Goal: Task Accomplishment & Management: Manage account settings

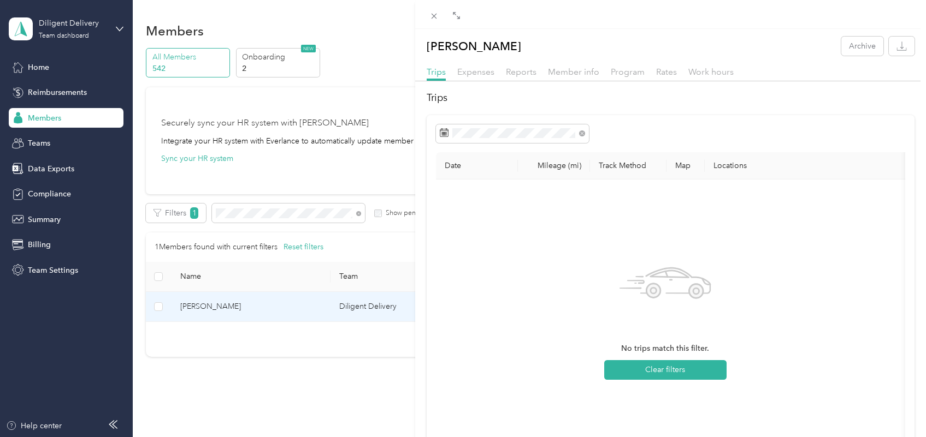
click at [359, 218] on div "Kao Lo Archive Trips Expenses Reports Member info Program Rates Work hours Trip…" at bounding box center [463, 218] width 926 height 437
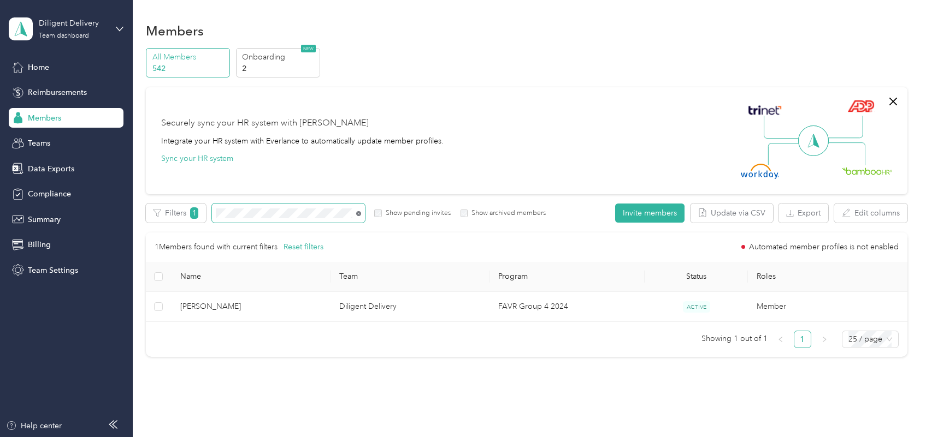
click at [358, 214] on icon at bounding box center [358, 213] width 5 height 5
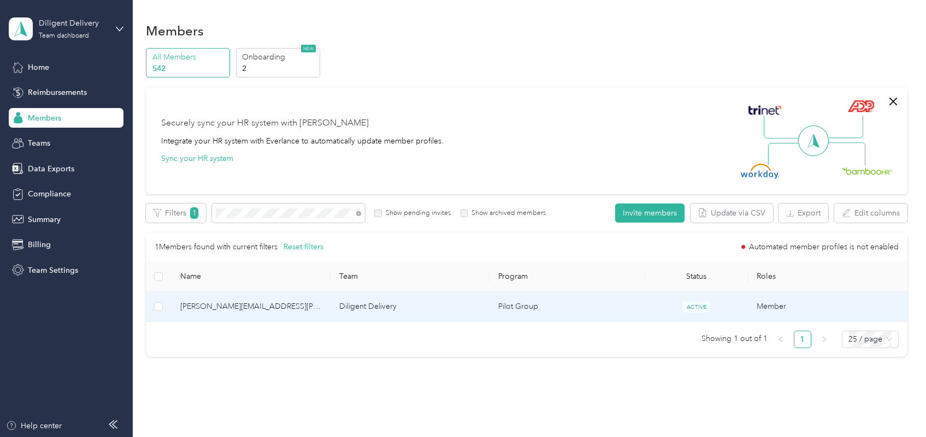
click at [293, 315] on td "[PERSON_NAME][EMAIL_ADDRESS][PERSON_NAME][DOMAIN_NAME]" at bounding box center [250, 307] width 159 height 30
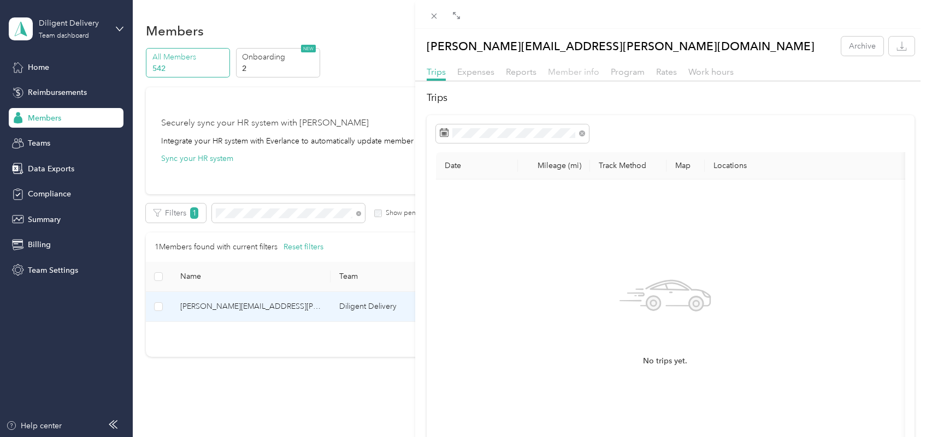
click at [574, 72] on span "Member info" at bounding box center [573, 72] width 51 height 10
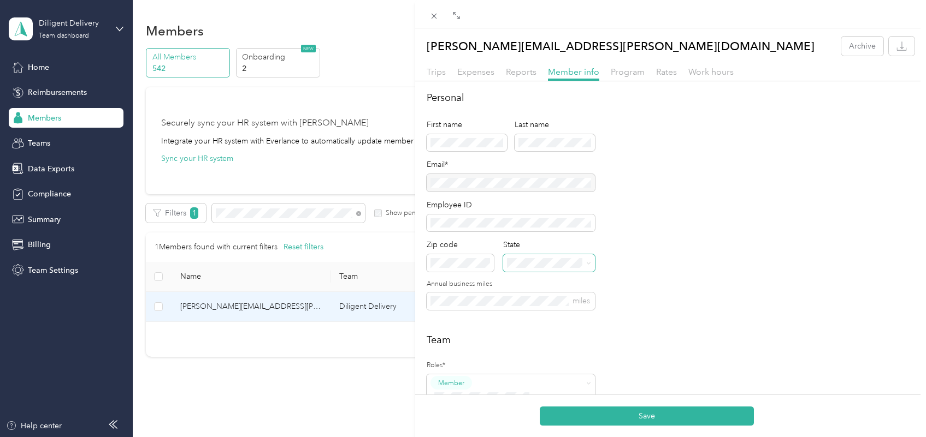
click at [568, 268] on span at bounding box center [548, 263] width 91 height 17
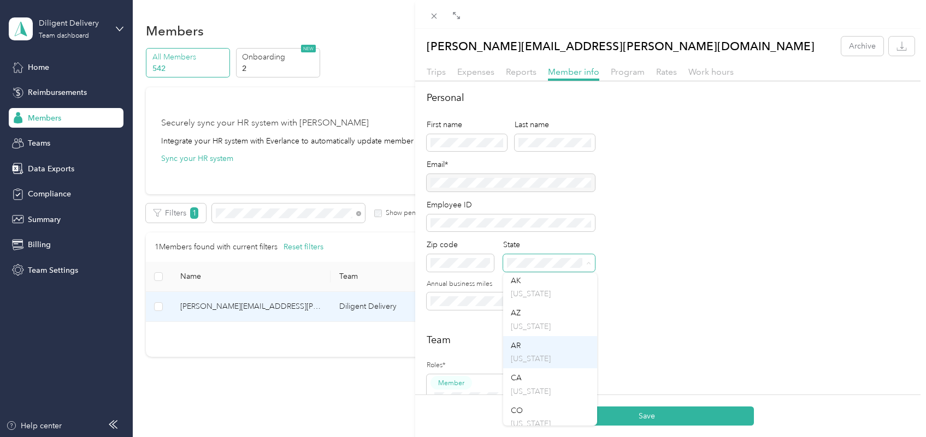
scroll to position [137, 0]
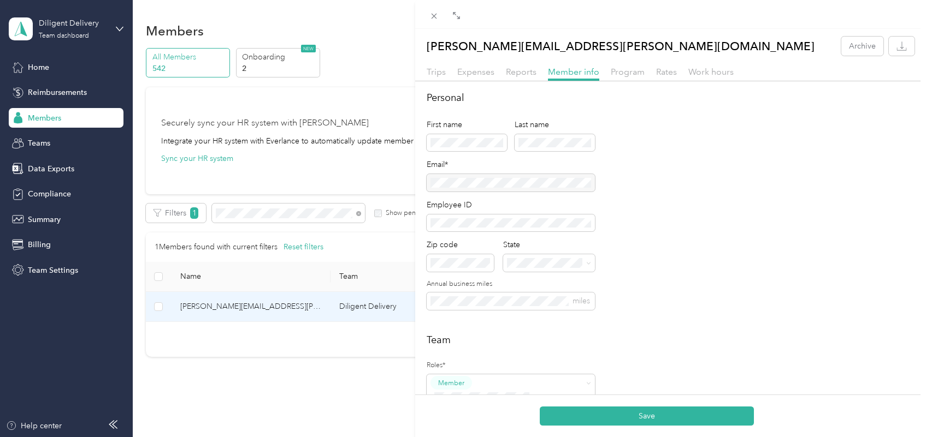
click at [522, 315] on div "CA [US_STATE]" at bounding box center [550, 310] width 79 height 25
click at [697, 345] on h2 "Team" at bounding box center [671, 340] width 488 height 15
click at [680, 417] on button "Save" at bounding box center [647, 416] width 214 height 19
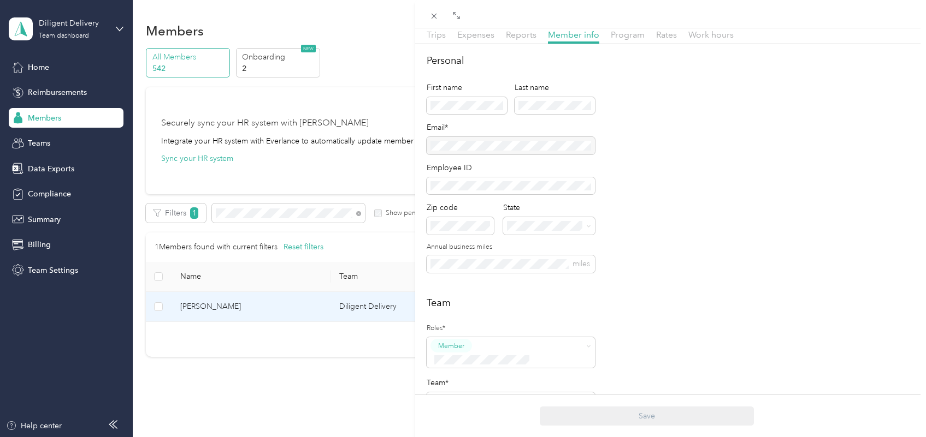
scroll to position [68, 0]
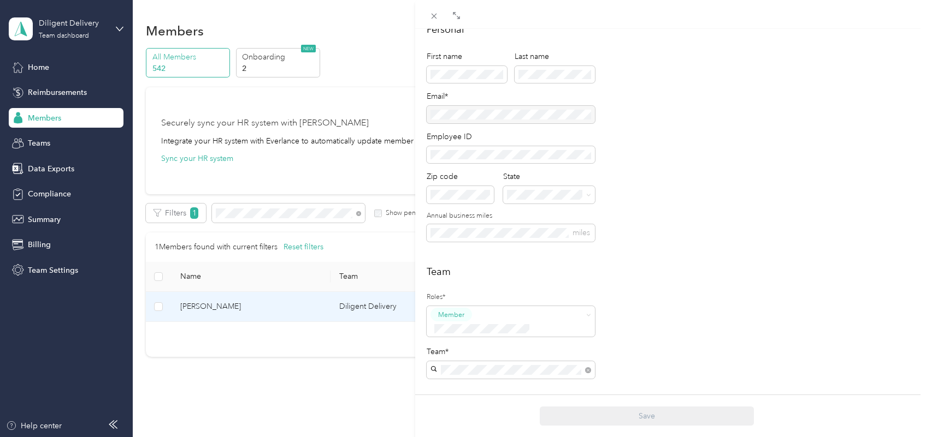
click at [357, 211] on div "[PERSON_NAME] Archive Trips Expenses Reports Member info Program Rates Work hou…" at bounding box center [463, 218] width 926 height 437
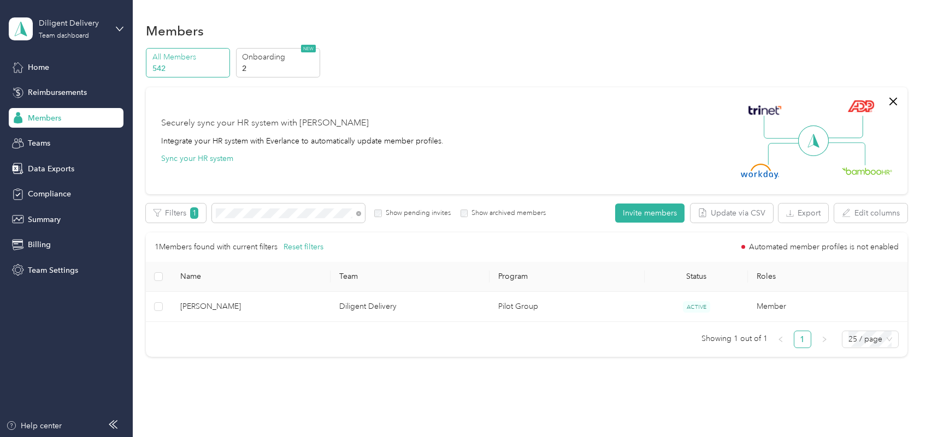
click at [357, 213] on icon at bounding box center [358, 213] width 5 height 5
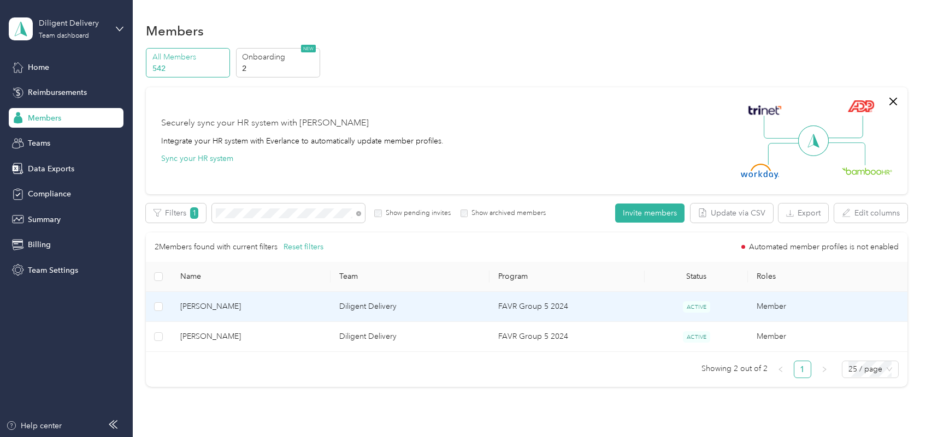
click at [295, 305] on span "[PERSON_NAME]" at bounding box center [250, 307] width 141 height 12
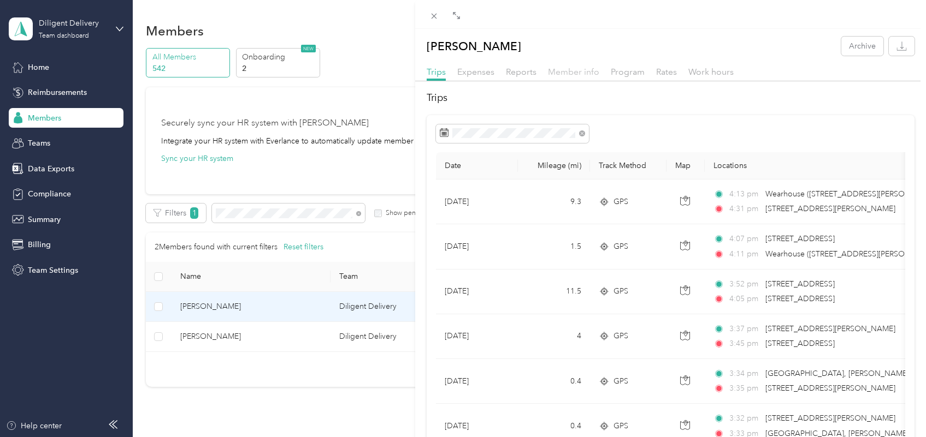
click at [577, 70] on span "Member info" at bounding box center [573, 72] width 51 height 10
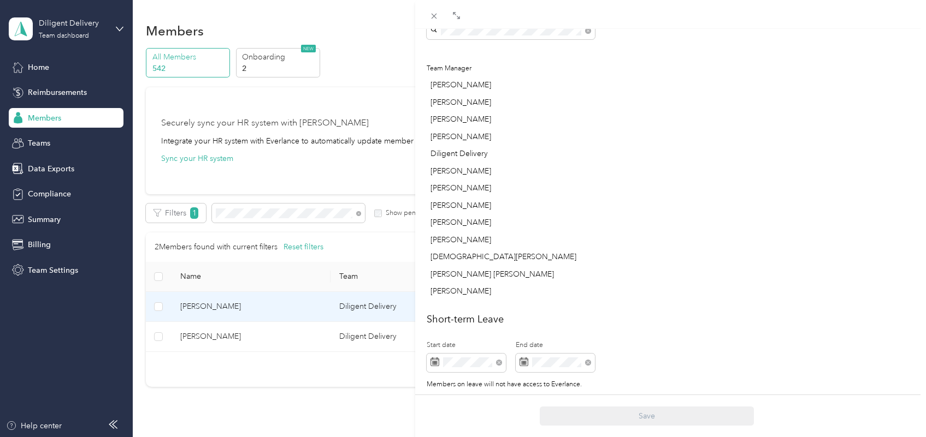
scroll to position [536, 0]
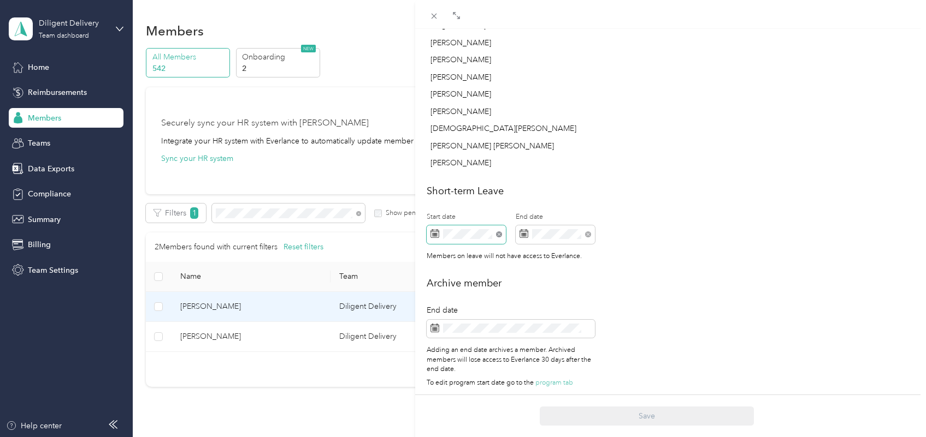
click at [498, 232] on icon at bounding box center [499, 235] width 6 height 6
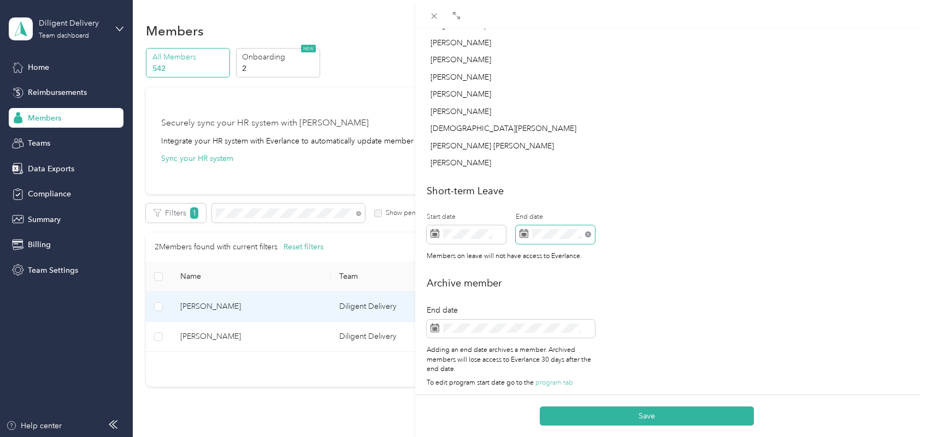
click at [585, 232] on icon at bounding box center [588, 235] width 6 height 6
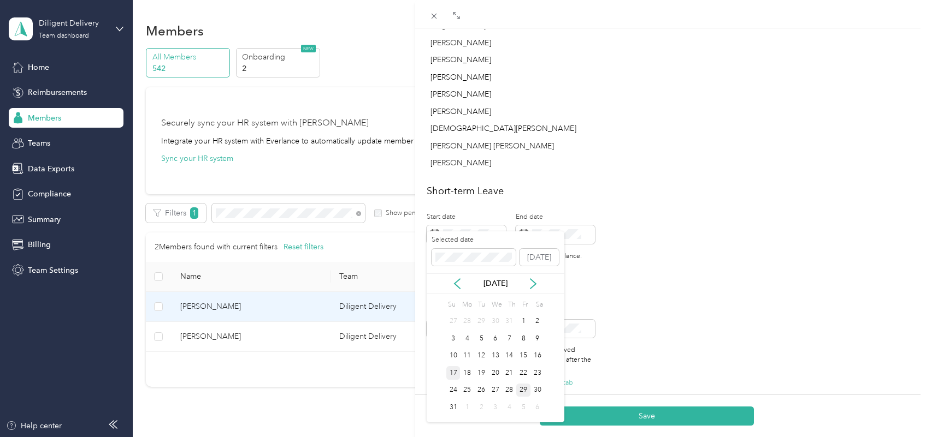
click at [451, 372] on div "17" at bounding box center [453, 373] width 14 height 14
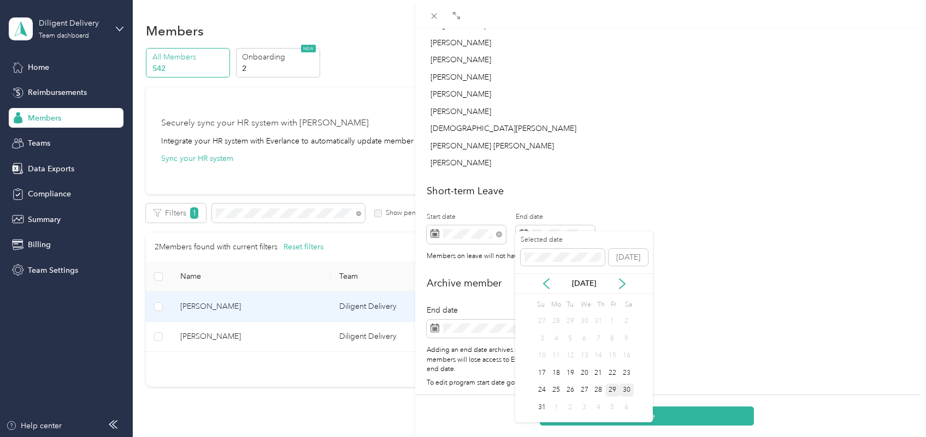
click at [629, 391] on div "30" at bounding box center [626, 391] width 14 height 14
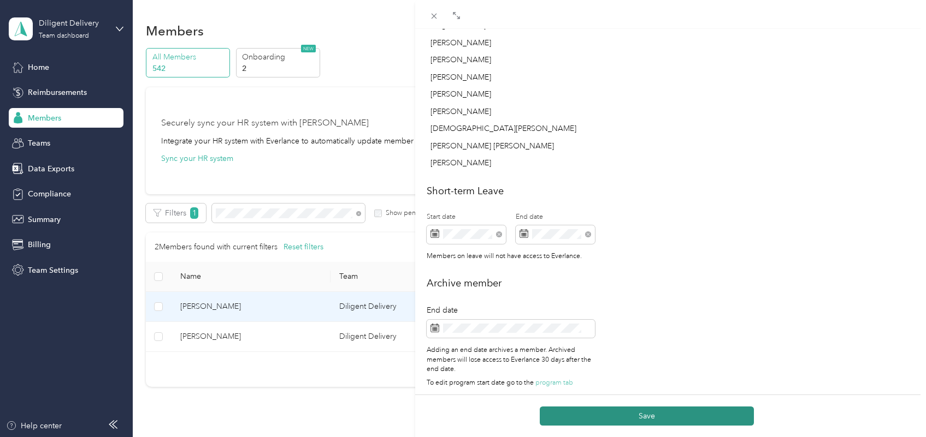
click at [628, 413] on button "Save" at bounding box center [647, 416] width 214 height 19
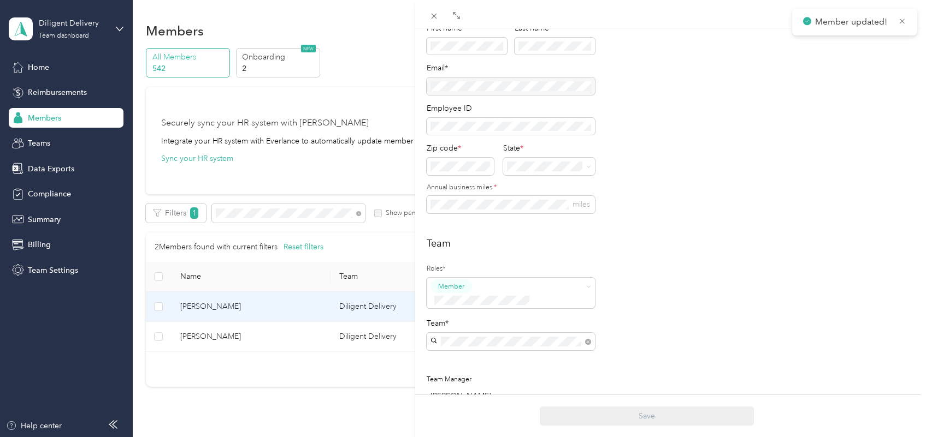
scroll to position [0, 0]
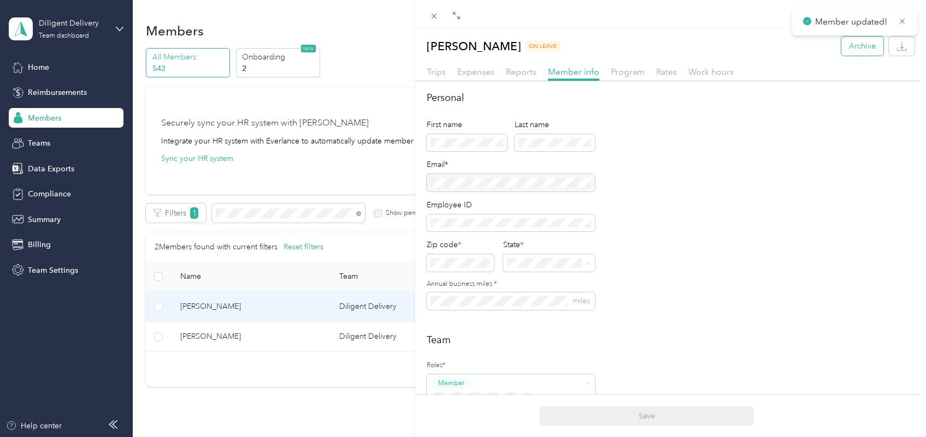
click at [858, 45] on button "Archive" at bounding box center [862, 46] width 42 height 19
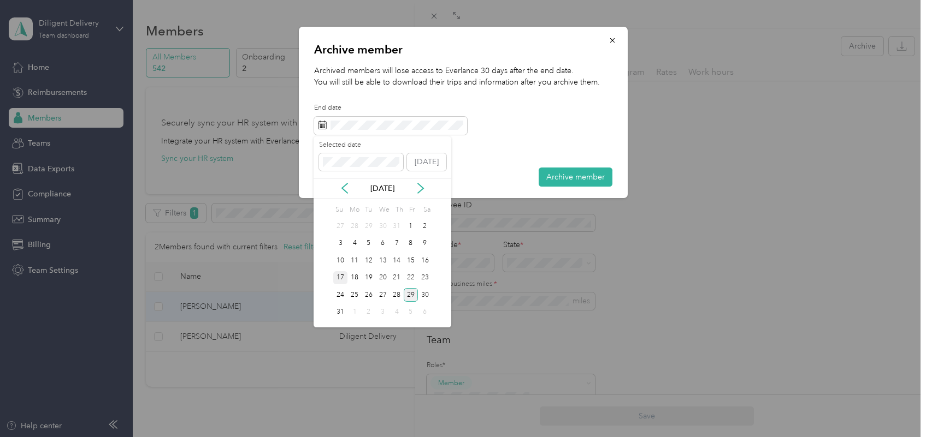
click at [336, 280] on div "17" at bounding box center [340, 278] width 14 height 14
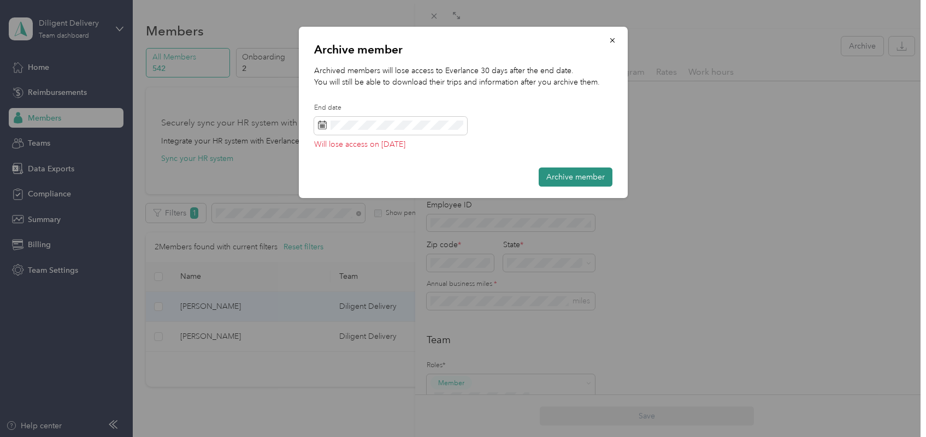
click at [578, 181] on button "Archive member" at bounding box center [575, 177] width 74 height 19
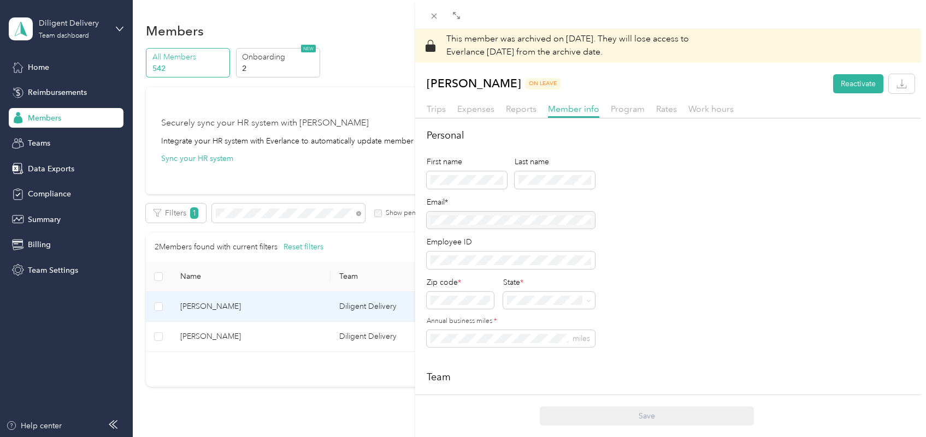
click at [358, 214] on div "This member was archived on [DATE] . They will lose access to Everlance [DATE] …" at bounding box center [463, 218] width 926 height 437
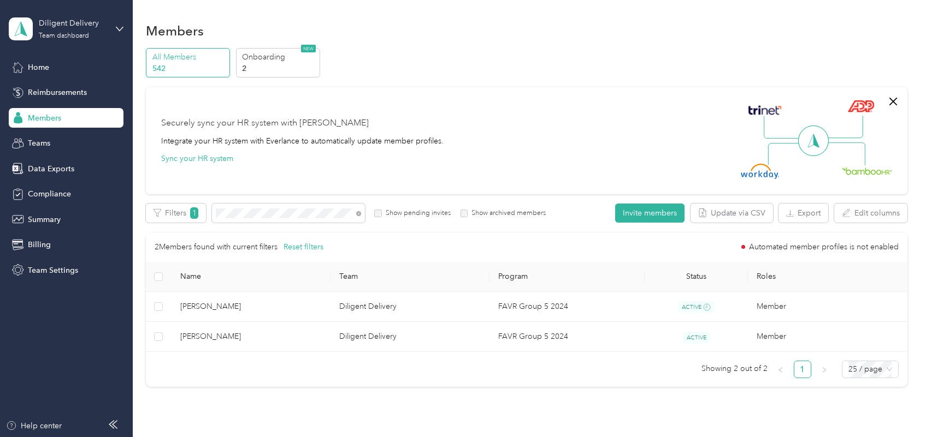
click at [358, 214] on icon at bounding box center [358, 213] width 5 height 5
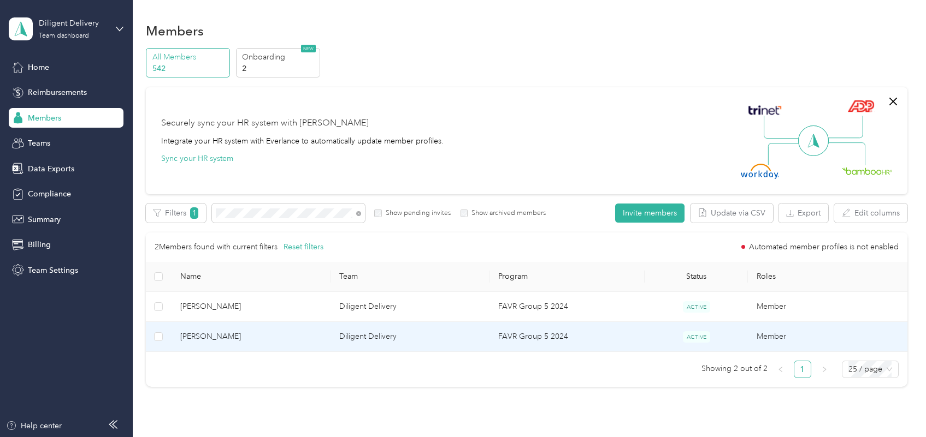
click at [309, 343] on span "[PERSON_NAME]" at bounding box center [250, 337] width 141 height 12
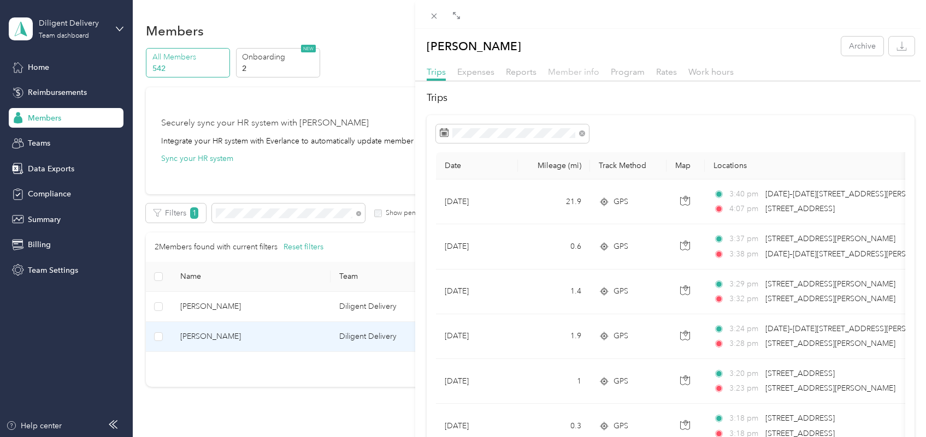
click at [578, 72] on span "Member info" at bounding box center [573, 72] width 51 height 10
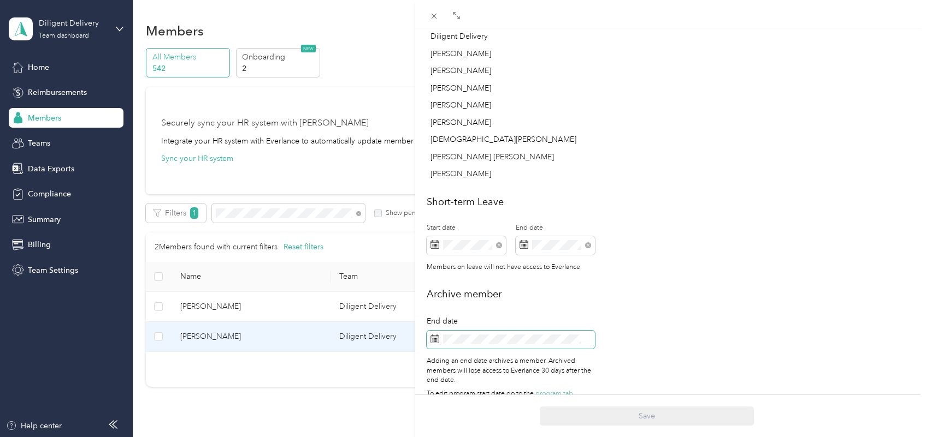
scroll to position [536, 0]
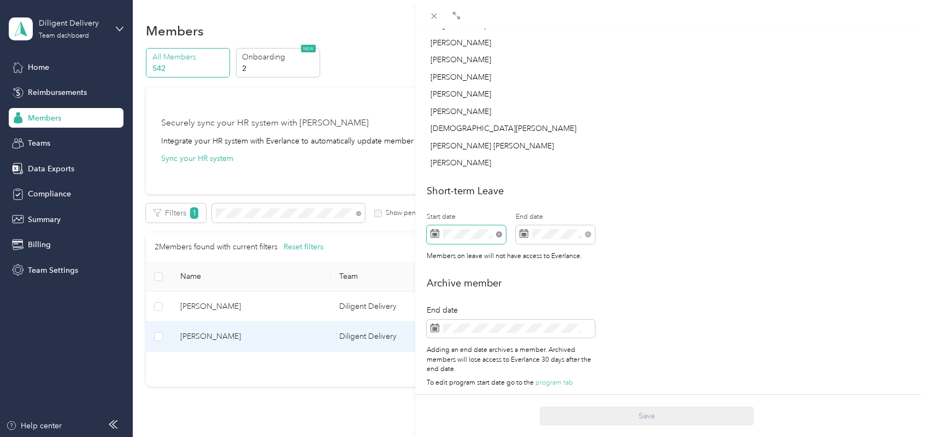
click at [497, 232] on icon at bounding box center [499, 235] width 6 height 6
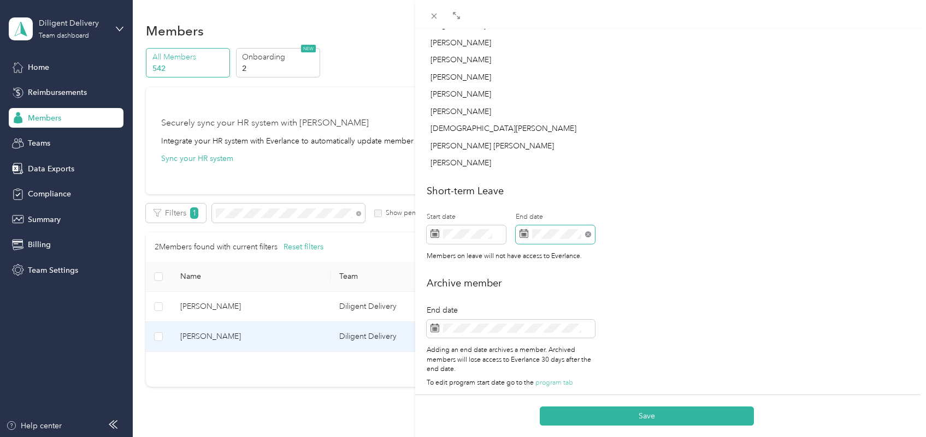
click at [588, 232] on icon at bounding box center [588, 235] width 6 height 6
click at [471, 228] on span at bounding box center [466, 235] width 79 height 19
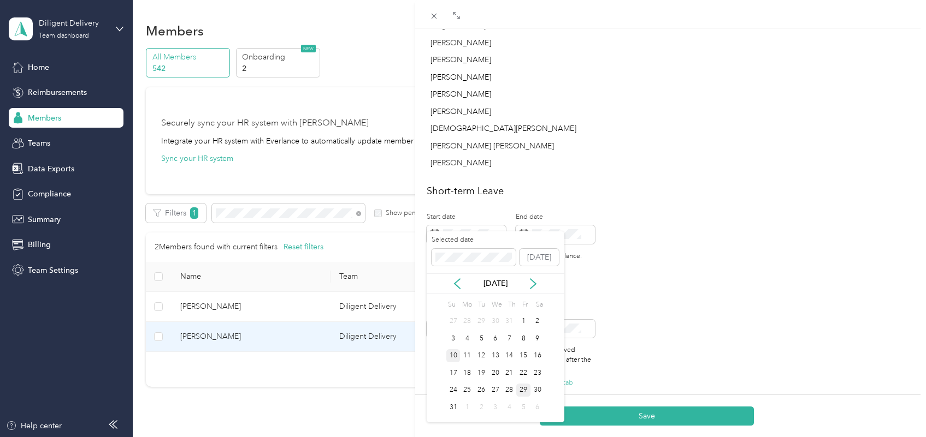
drag, startPoint x: 449, startPoint y: 374, endPoint x: 451, endPoint y: 351, distance: 23.0
click at [448, 374] on div "17" at bounding box center [453, 373] width 14 height 14
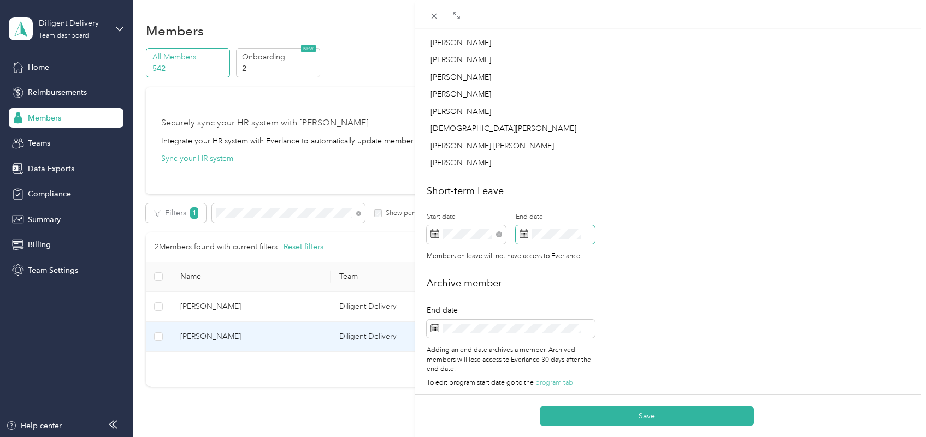
click at [549, 227] on span at bounding box center [555, 235] width 79 height 19
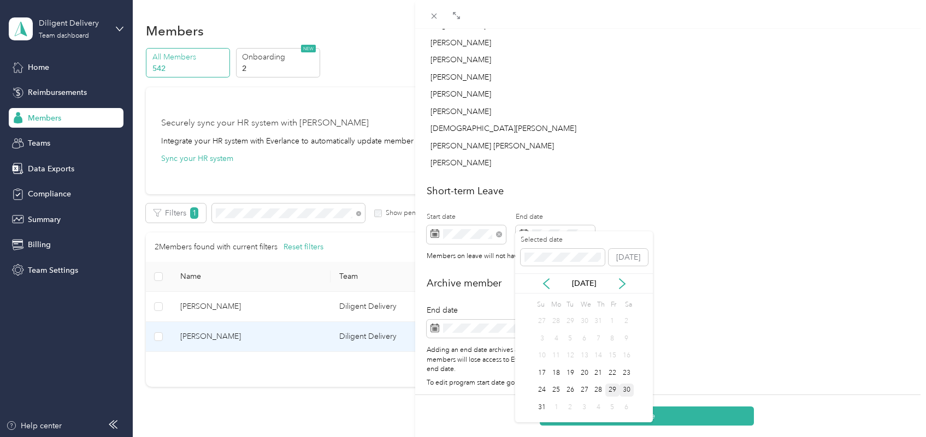
click at [624, 393] on div "30" at bounding box center [626, 391] width 14 height 14
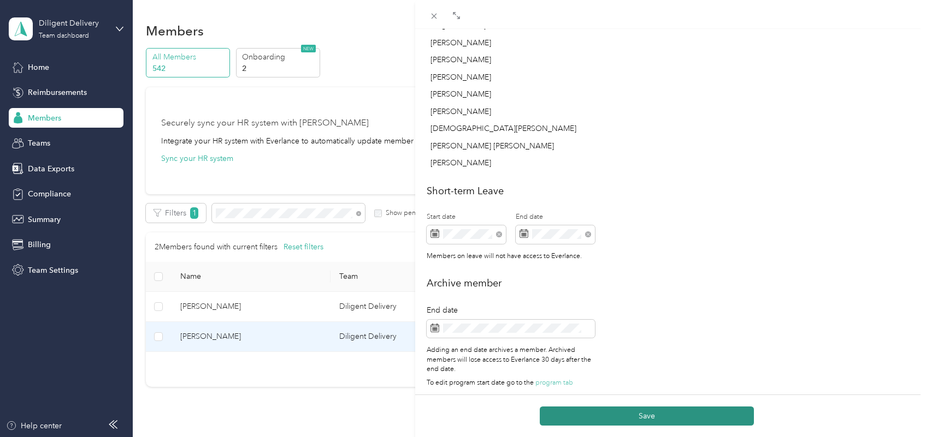
click at [639, 417] on button "Save" at bounding box center [647, 416] width 214 height 19
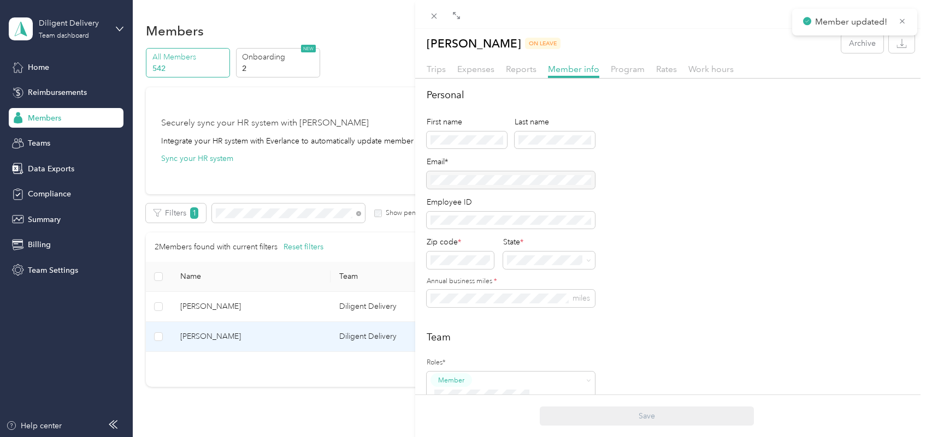
scroll to position [0, 0]
click at [842, 52] on button "Archive" at bounding box center [862, 46] width 42 height 19
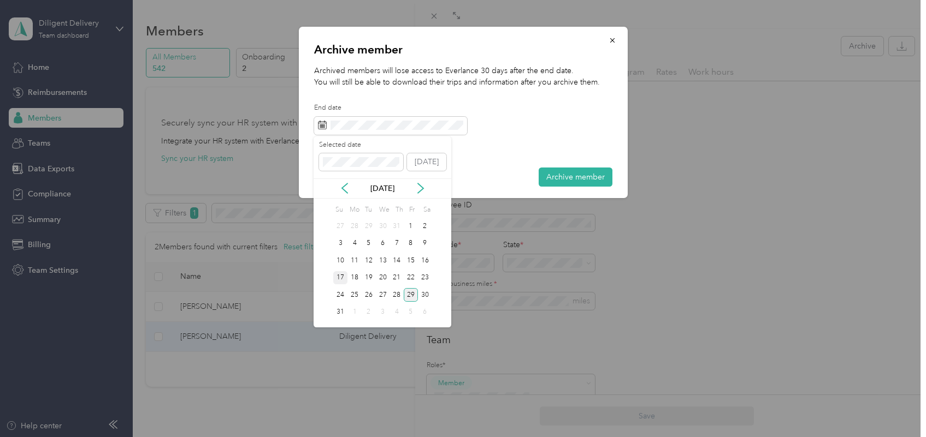
click at [338, 280] on div "17" at bounding box center [340, 278] width 14 height 14
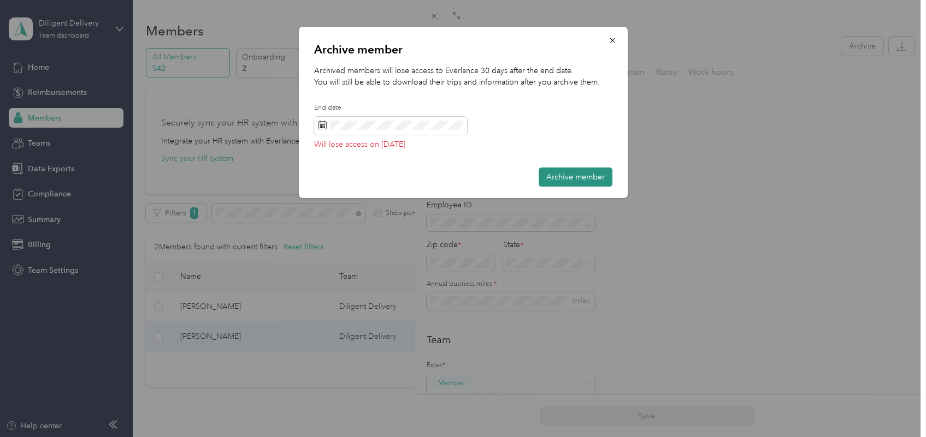
click at [558, 176] on button "Archive member" at bounding box center [575, 177] width 74 height 19
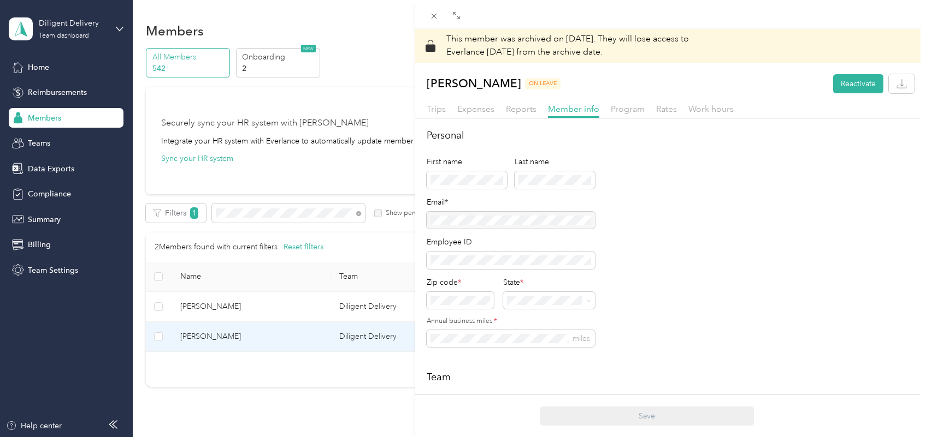
click at [356, 216] on div "This member was archived on [DATE] . They will lose access to Everlance [DATE] …" at bounding box center [463, 218] width 926 height 437
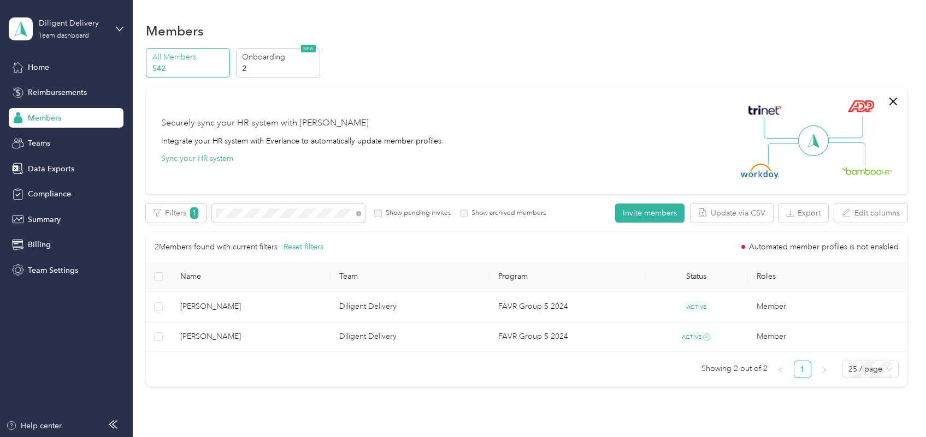
click at [358, 217] on span at bounding box center [356, 213] width 9 height 11
click at [357, 214] on icon at bounding box center [358, 213] width 5 height 5
click at [336, 218] on span at bounding box center [280, 213] width 153 height 19
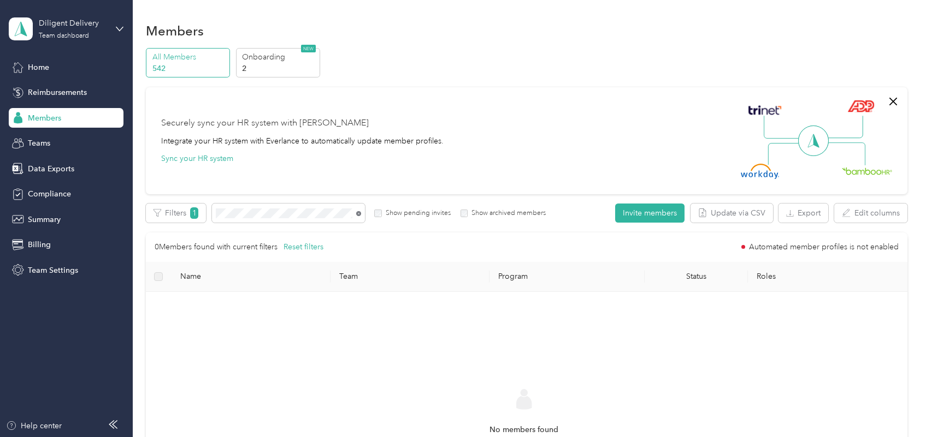
click at [358, 214] on icon at bounding box center [358, 214] width 2 height 2
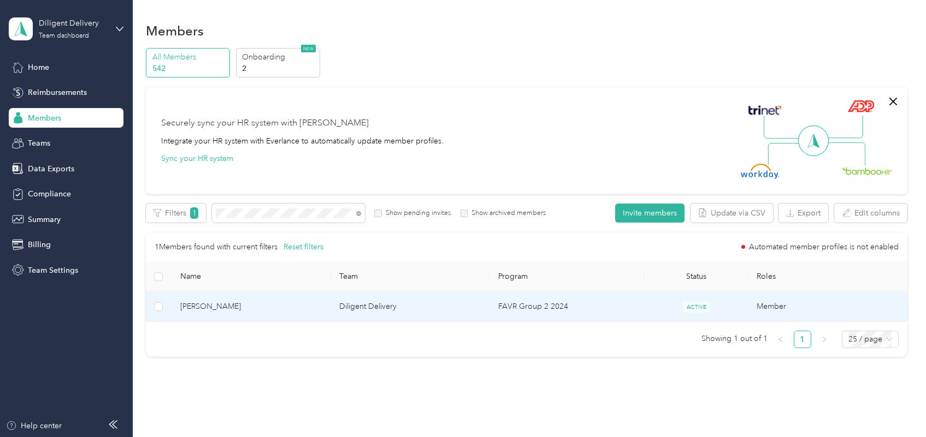
click at [306, 306] on span "[PERSON_NAME]" at bounding box center [250, 307] width 141 height 12
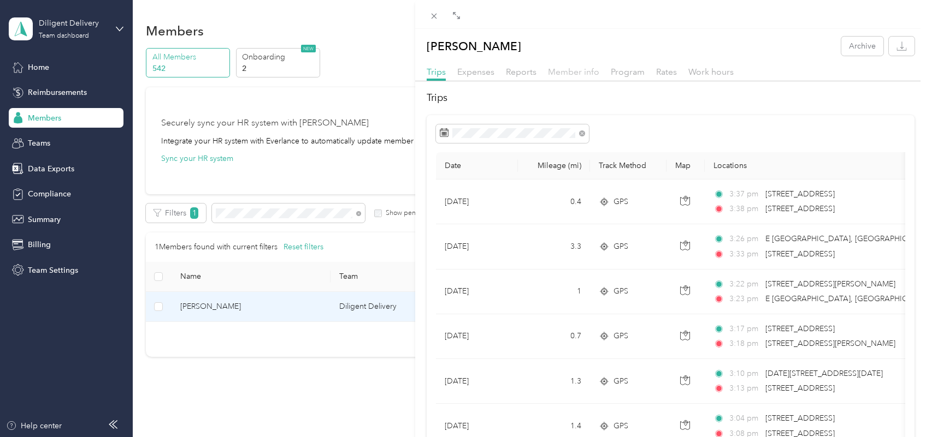
click at [585, 75] on span "Member info" at bounding box center [573, 72] width 51 height 10
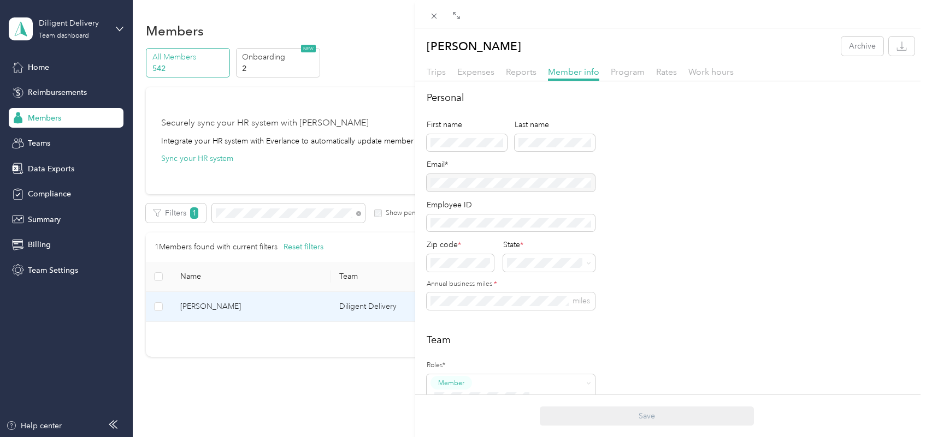
scroll to position [410, 0]
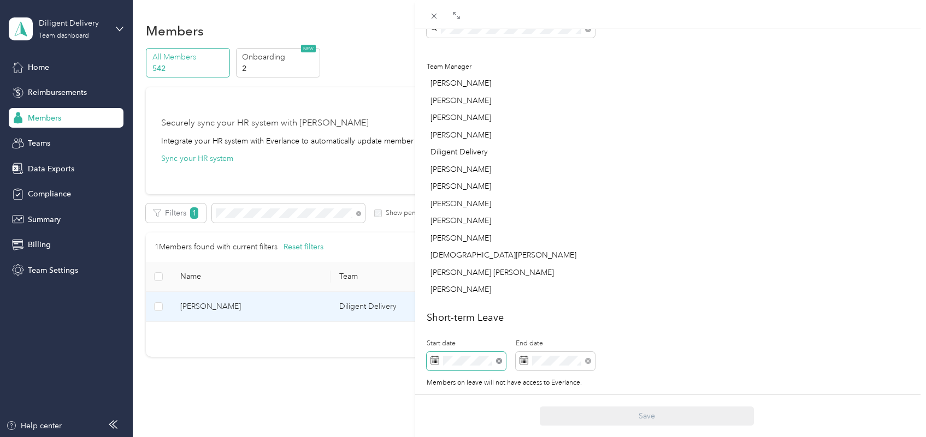
click at [498, 358] on icon at bounding box center [499, 361] width 6 height 6
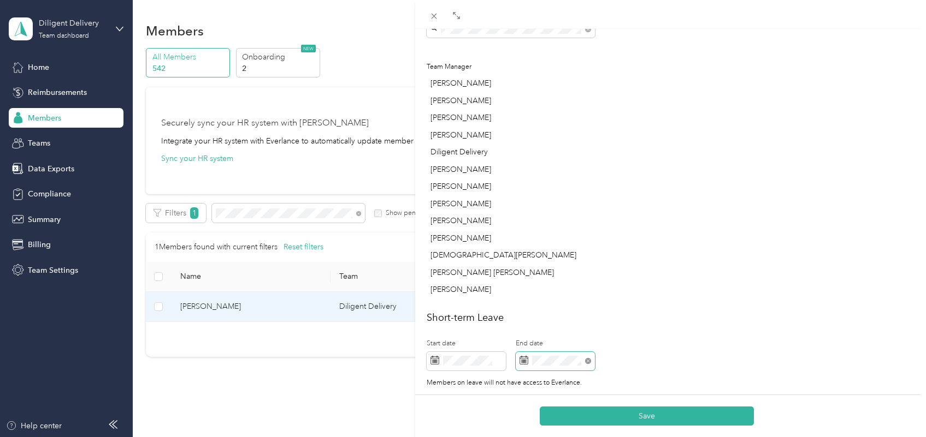
click at [590, 358] on icon at bounding box center [588, 361] width 6 height 6
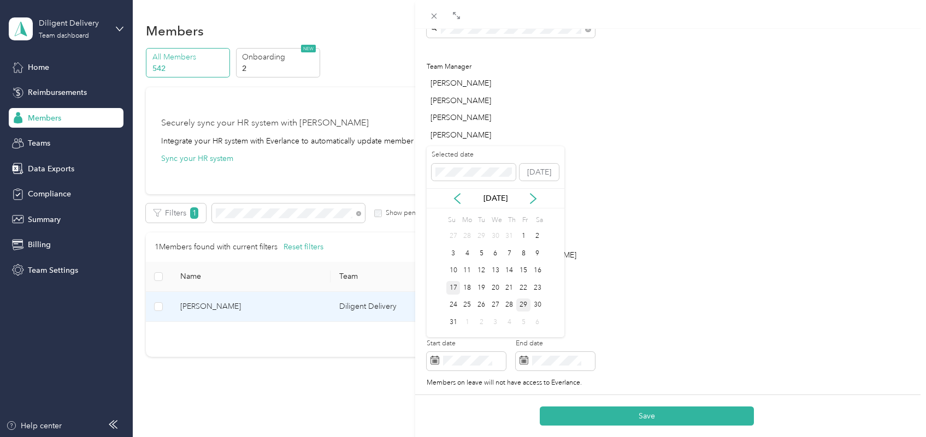
click at [451, 286] on div "17" at bounding box center [453, 288] width 14 height 14
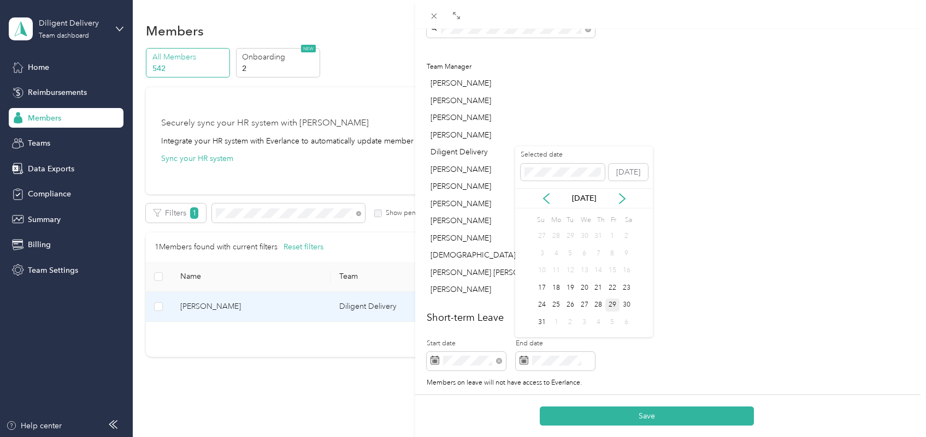
drag, startPoint x: 630, startPoint y: 301, endPoint x: 642, endPoint y: 336, distance: 36.4
click at [630, 303] on div "30" at bounding box center [626, 306] width 14 height 14
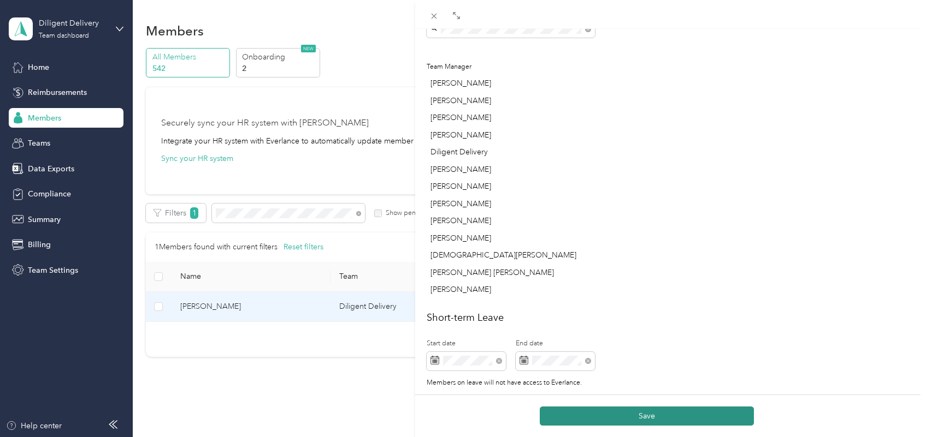
click at [658, 419] on button "Save" at bounding box center [647, 416] width 214 height 19
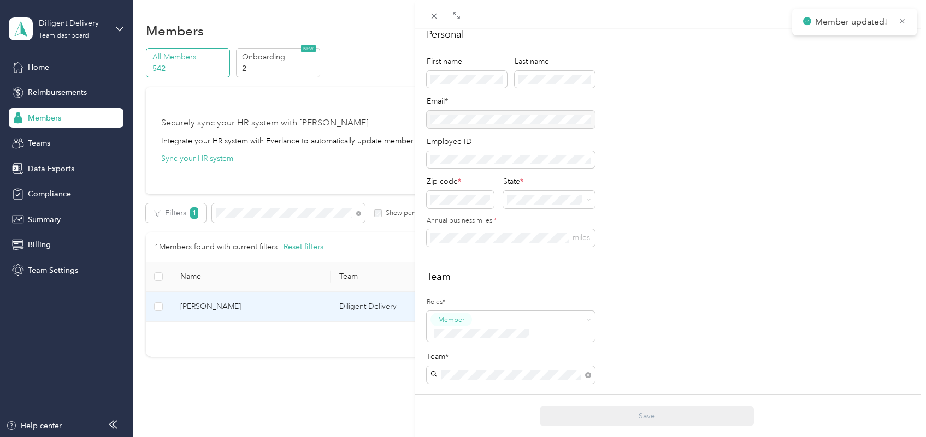
scroll to position [0, 0]
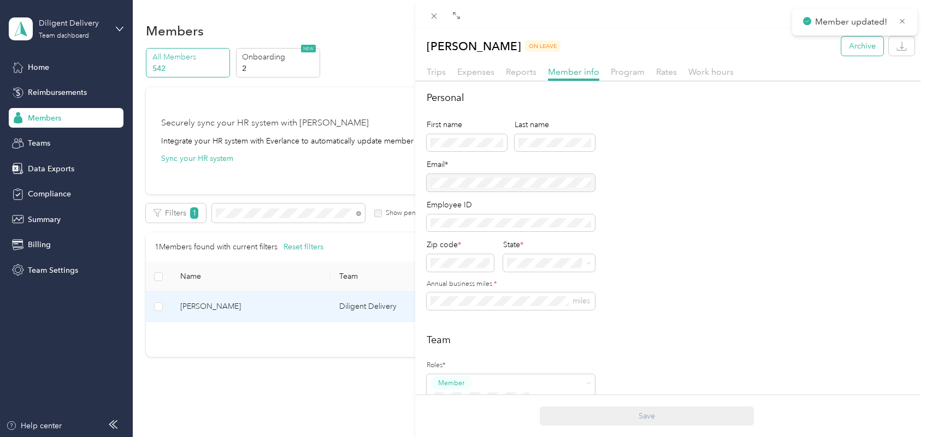
click at [856, 50] on button "Archive" at bounding box center [862, 46] width 42 height 19
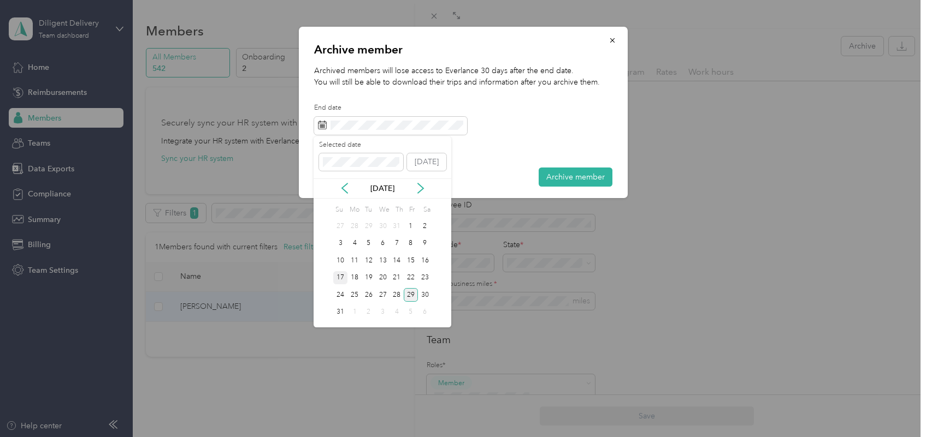
click at [340, 276] on div "17" at bounding box center [340, 278] width 14 height 14
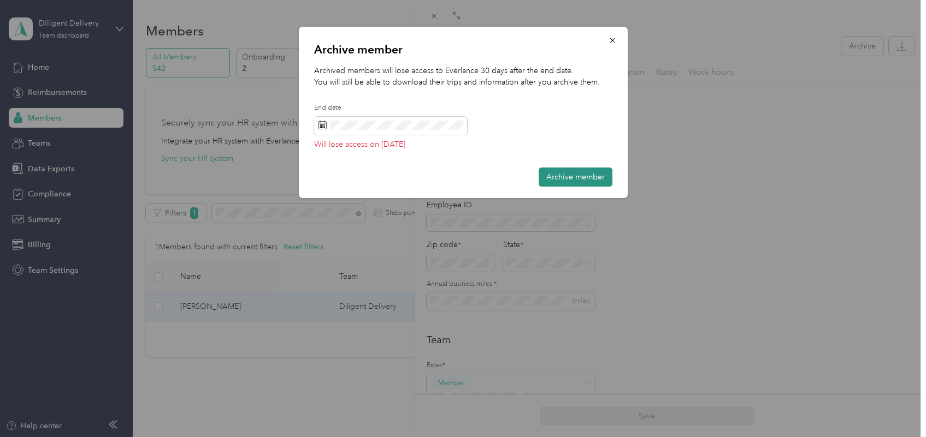
click at [555, 179] on button "Archive member" at bounding box center [575, 177] width 74 height 19
